Goal: Information Seeking & Learning: Learn about a topic

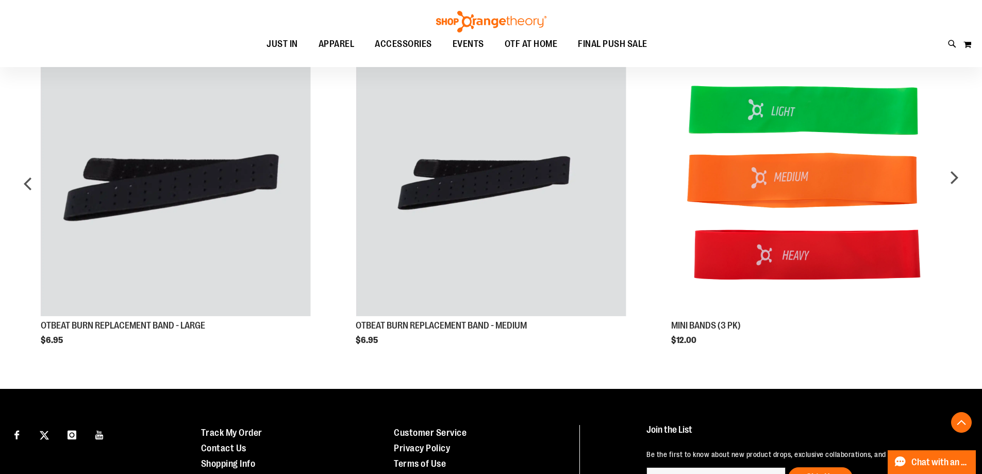
scroll to position [549, 0]
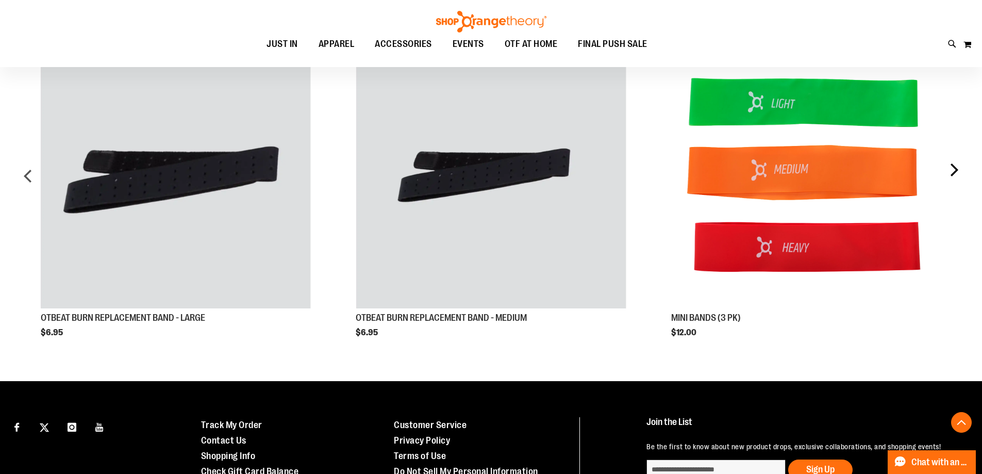
click at [950, 166] on div "next" at bounding box center [953, 180] width 21 height 314
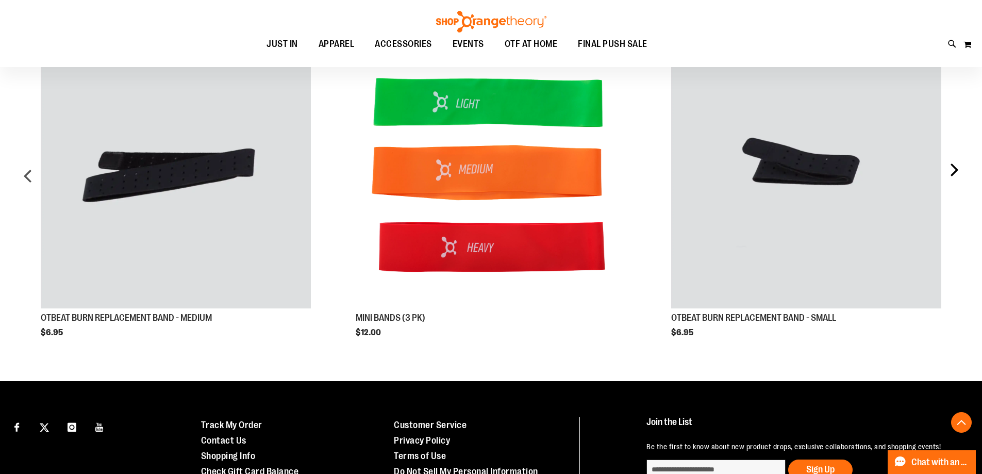
click at [950, 166] on div "next" at bounding box center [953, 180] width 21 height 314
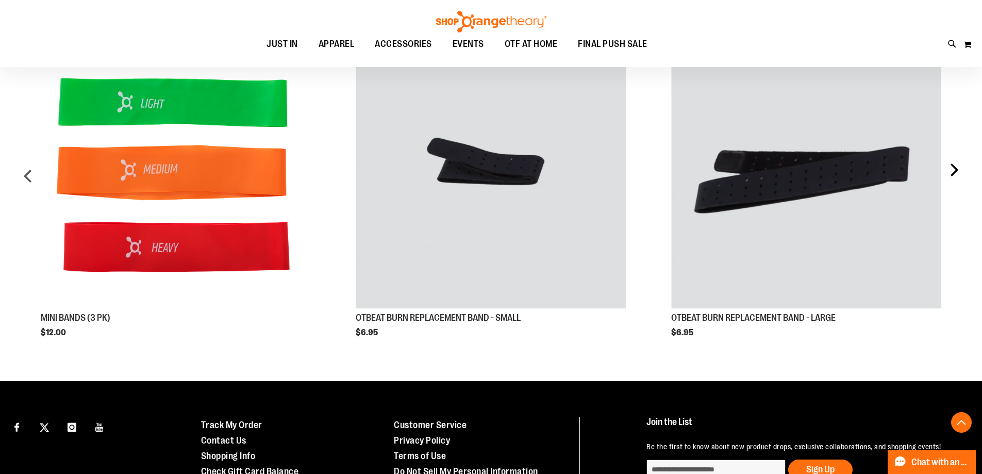
click at [951, 164] on div "next" at bounding box center [953, 180] width 21 height 314
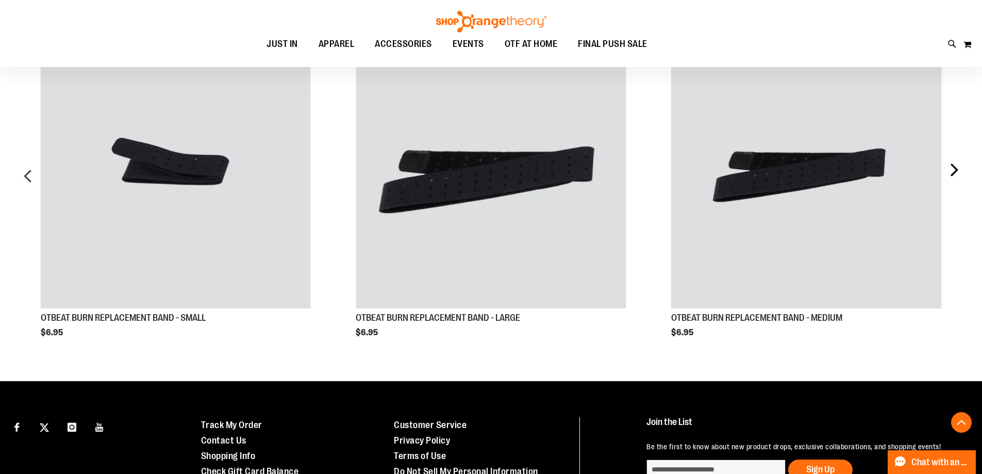
click at [954, 163] on div "next" at bounding box center [953, 180] width 21 height 314
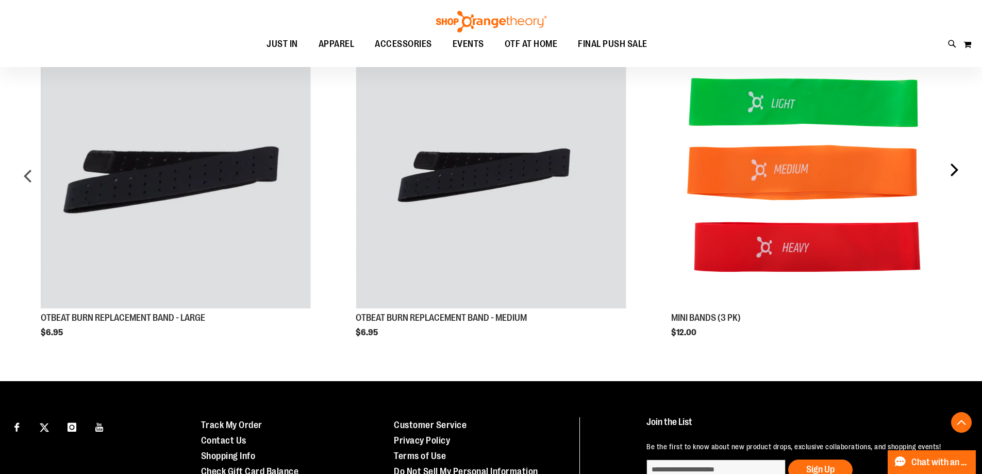
click at [954, 163] on div "next" at bounding box center [953, 180] width 21 height 314
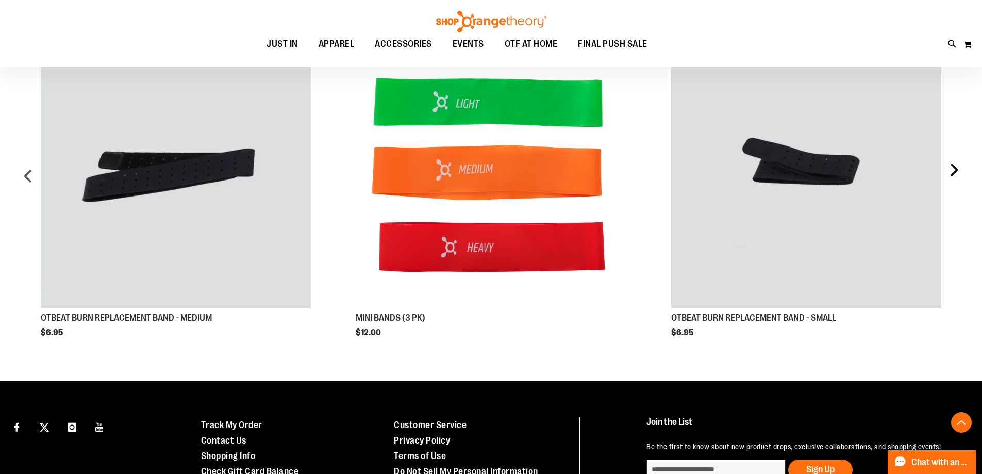
click at [954, 163] on div "next" at bounding box center [953, 180] width 21 height 314
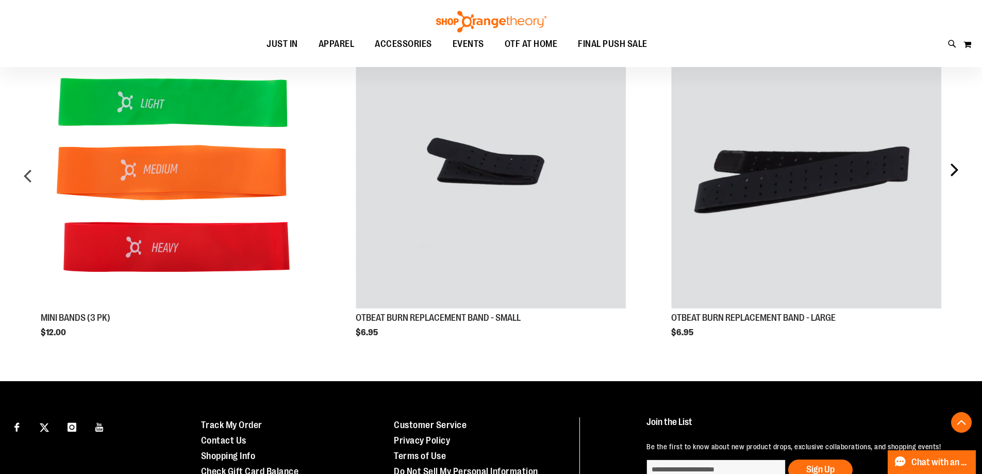
click at [954, 163] on div "next" at bounding box center [953, 180] width 21 height 314
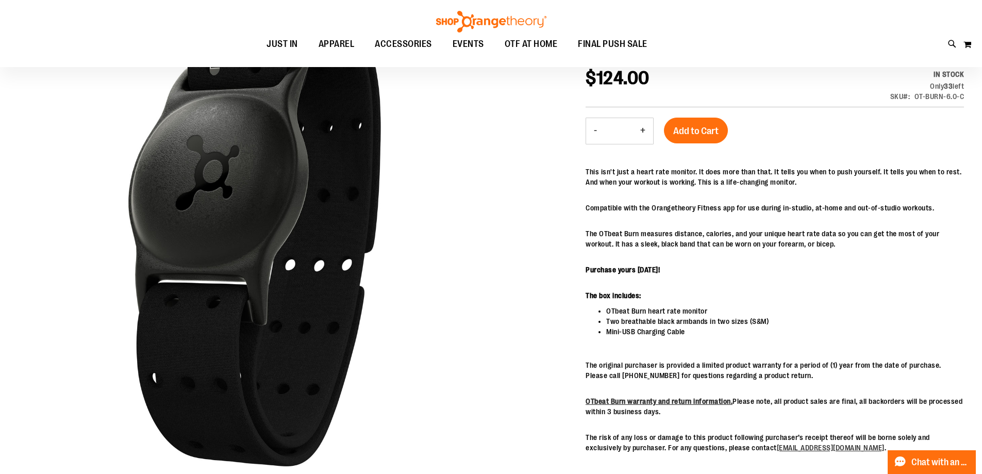
scroll to position [0, 0]
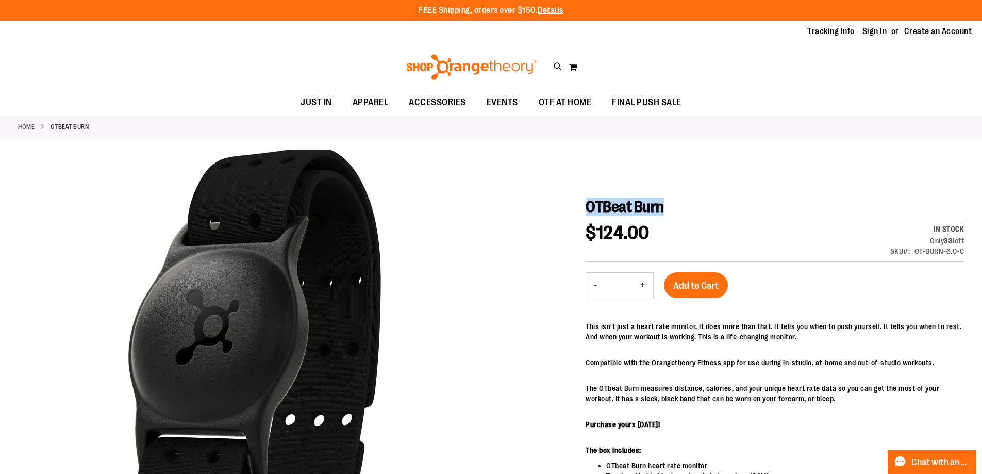
drag, startPoint x: 662, startPoint y: 207, endPoint x: 588, endPoint y: 215, distance: 74.7
click at [588, 215] on h1 "OTBeat Burn" at bounding box center [775, 206] width 378 height 19
copy span "OTBeat Burn"
